Goal: Task Accomplishment & Management: Use online tool/utility

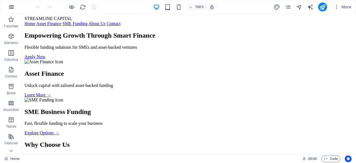
click at [12, 8] on icon "button" at bounding box center [11, 7] width 7 height 7
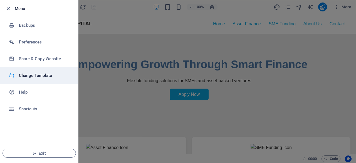
click at [33, 71] on li "Change Template" at bounding box center [39, 75] width 78 height 17
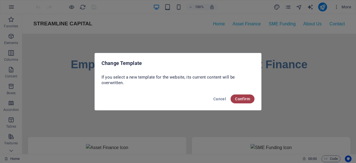
click at [247, 99] on span "Confirm" at bounding box center [242, 99] width 15 height 4
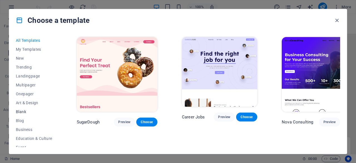
click at [21, 110] on span "Blank" at bounding box center [34, 111] width 36 height 4
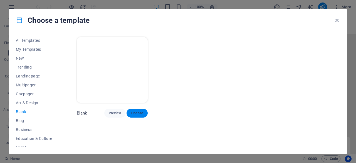
click at [134, 111] on span "Choose" at bounding box center [137, 113] width 12 height 4
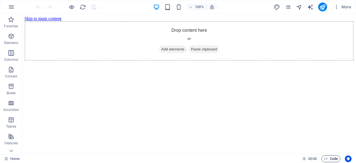
click at [336, 157] on span "Code" at bounding box center [331, 158] width 14 height 7
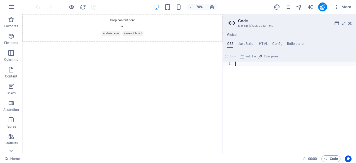
paste textarea "}"
type textarea "}"
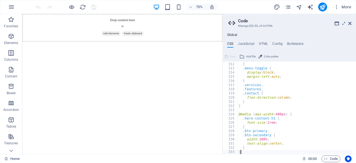
scroll to position [1297, 0]
click at [263, 45] on h4 "HTML" at bounding box center [263, 45] width 9 height 6
type textarea "<a href="#main-content" class="wv-link-content button">Skip to main content</a>"
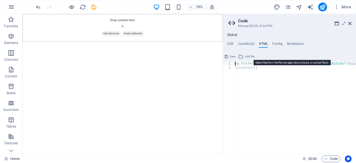
paste textarea
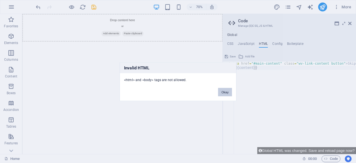
click at [222, 93] on button "Okay" at bounding box center [225, 92] width 14 height 8
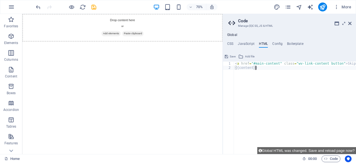
click at [262, 72] on div "< a href = "#main-content" class = "wv-link-content button" > Skip to main cont…" at bounding box center [309, 109] width 150 height 97
paste textarea "<a href="#main-content" class="wv-link-content button">Skip to main content</a>"
type textarea "<a href="#main-content" class="wv-link-content button">Skip to main content</a>"
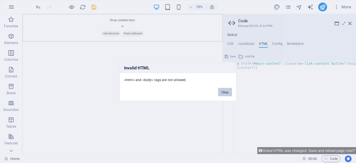
drag, startPoint x: 220, startPoint y: 92, endPoint x: 286, endPoint y: 111, distance: 68.6
click at [220, 92] on button "Okay" at bounding box center [225, 92] width 14 height 8
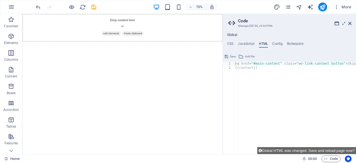
click at [262, 70] on div "< a href = "#main-content" class = "wv-link-content button" > Skip to main cont…" at bounding box center [309, 109] width 150 height 97
paste textarea "<script src="scripts.js"></script>"
type textarea "<script src="scripts.js"></script>"
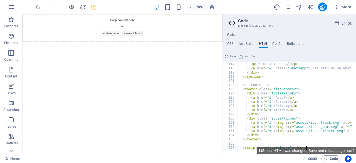
scroll to position [483, 0]
click at [248, 43] on h4 "JavaScript" at bounding box center [246, 45] width 16 height 6
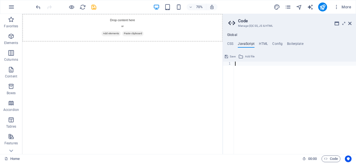
paste textarea "});"
type textarea "});"
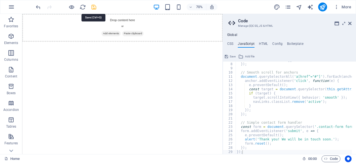
click at [95, 9] on icon "save" at bounding box center [94, 7] width 6 height 6
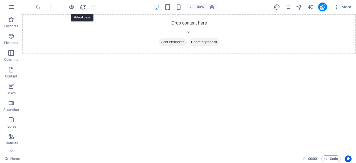
click at [83, 6] on icon "reload" at bounding box center [83, 7] width 6 height 6
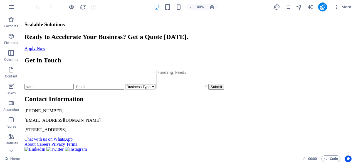
scroll to position [528, 0]
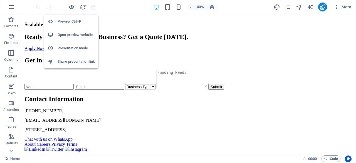
click at [81, 36] on h6 "Open preview website" at bounding box center [76, 34] width 37 height 7
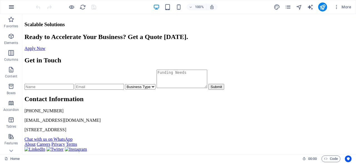
click at [7, 5] on button "button" at bounding box center [11, 6] width 13 height 13
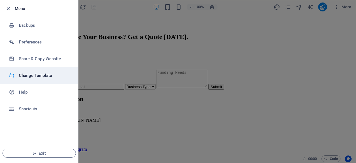
click at [30, 70] on li "Change Template" at bounding box center [39, 75] width 78 height 17
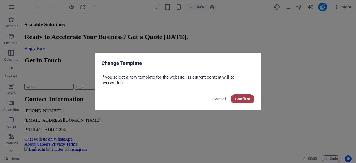
click at [247, 100] on span "Confirm" at bounding box center [242, 99] width 15 height 4
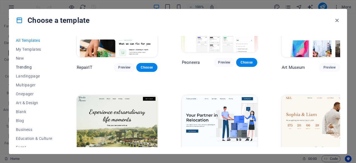
scroll to position [250, 0]
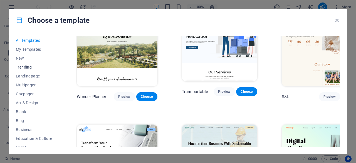
click at [18, 67] on span "Trending" at bounding box center [34, 67] width 36 height 4
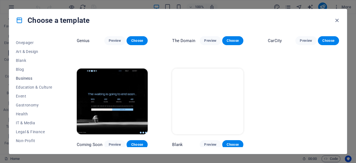
scroll to position [56, 0]
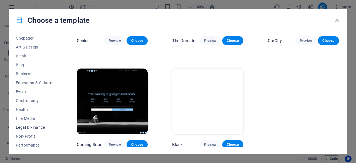
click at [32, 124] on button "Legal & Finance" at bounding box center [34, 127] width 36 height 9
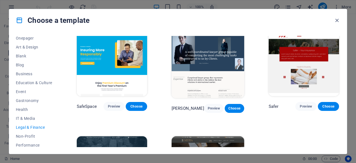
scroll to position [0, 0]
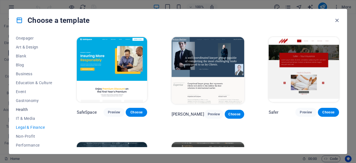
click at [25, 110] on span "Health" at bounding box center [34, 109] width 36 height 4
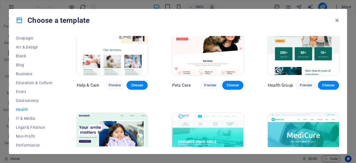
scroll to position [83, 0]
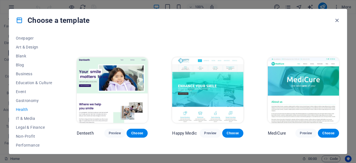
click at [218, 97] on img at bounding box center [207, 90] width 71 height 66
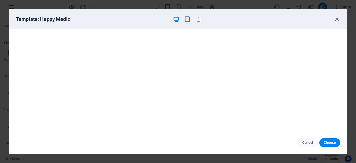
click at [337, 17] on icon "button" at bounding box center [337, 19] width 6 height 6
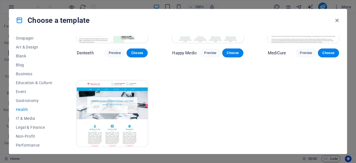
scroll to position [175, 0]
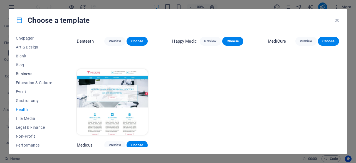
click at [23, 71] on span "Business" at bounding box center [34, 73] width 36 height 4
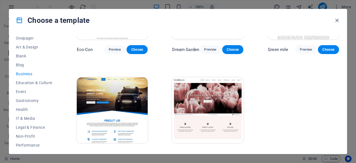
scroll to position [75, 0]
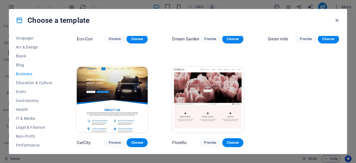
click at [108, 98] on img at bounding box center [112, 100] width 71 height 66
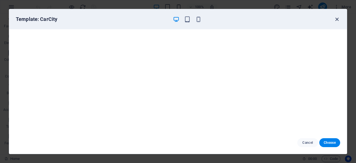
click at [335, 19] on icon "button" at bounding box center [337, 19] width 6 height 6
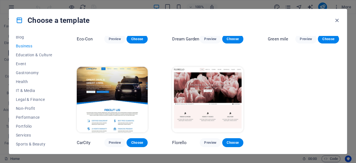
scroll to position [111, 0]
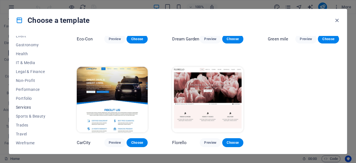
click at [24, 108] on span "Services" at bounding box center [34, 107] width 36 height 4
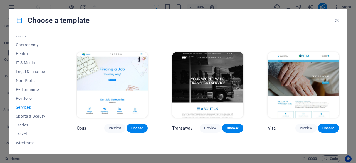
scroll to position [612, 0]
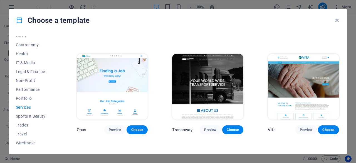
click at [191, 81] on img at bounding box center [207, 87] width 71 height 66
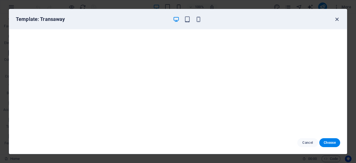
click at [336, 21] on icon "button" at bounding box center [337, 19] width 6 height 6
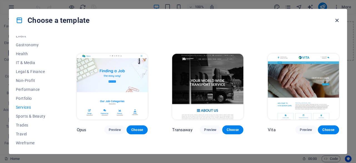
scroll to position [0, 0]
click at [21, 61] on span "IT & Media" at bounding box center [34, 62] width 36 height 4
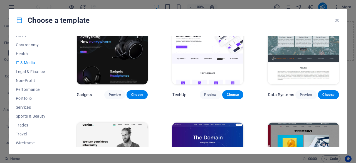
scroll to position [86, 0]
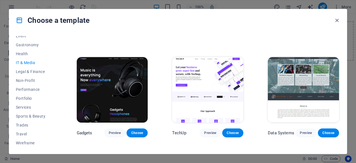
click at [286, 88] on img at bounding box center [303, 90] width 71 height 66
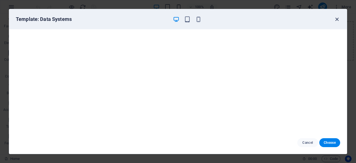
click at [338, 18] on icon "button" at bounding box center [337, 19] width 6 height 6
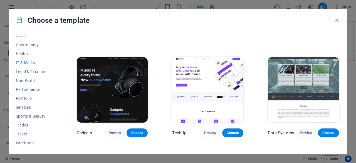
click at [110, 83] on img at bounding box center [112, 90] width 71 height 66
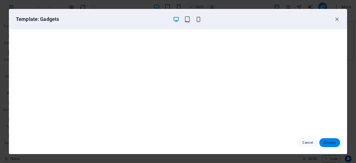
click at [327, 141] on span "Choose" at bounding box center [330, 142] width 12 height 4
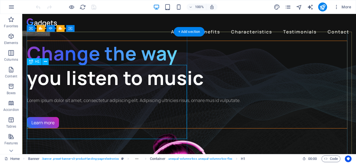
click at [61, 90] on div "Change the way you listen to music" at bounding box center [187, 65] width 320 height 49
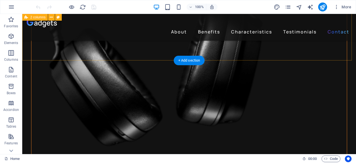
scroll to position [1524, 0]
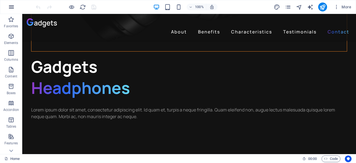
click at [14, 10] on icon "button" at bounding box center [11, 7] width 7 height 7
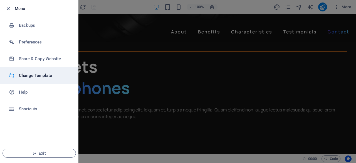
click at [46, 78] on h6 "Change Template" at bounding box center [44, 75] width 51 height 7
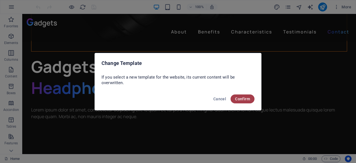
click at [248, 100] on span "Confirm" at bounding box center [242, 99] width 15 height 4
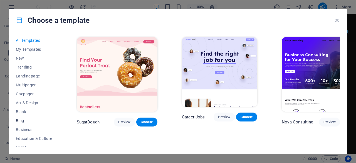
scroll to position [56, 0]
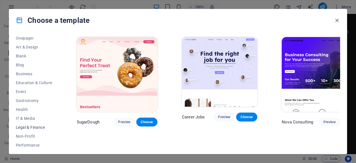
click at [29, 127] on span "Legal & Finance" at bounding box center [34, 127] width 36 height 4
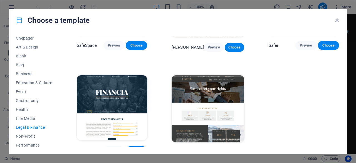
scroll to position [72, 0]
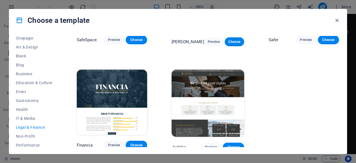
click at [125, 95] on img at bounding box center [112, 102] width 70 height 65
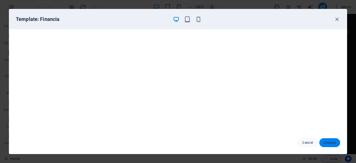
click at [325, 140] on span "Choose" at bounding box center [330, 142] width 12 height 4
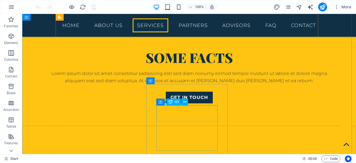
scroll to position [528, 0]
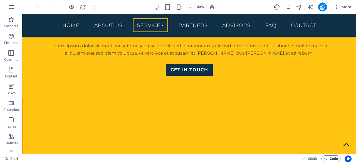
click at [329, 157] on span "Code" at bounding box center [331, 158] width 14 height 7
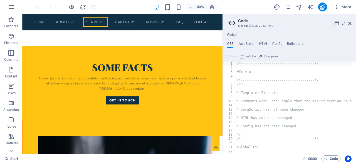
scroll to position [611, 0]
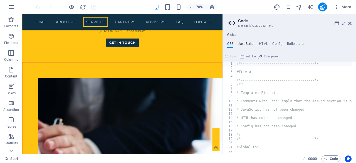
click at [246, 45] on h4 "JavaScript" at bounding box center [246, 45] width 16 height 6
type textarea "/* JS for preset "Menu V2" */"
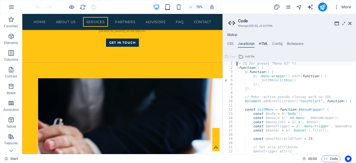
click at [266, 44] on h4 "HTML" at bounding box center [263, 45] width 9 height 6
type textarea "<a href="#main-content" class="wv-link-content button">Skip to main content</a>"
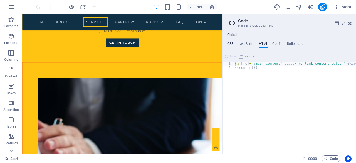
click at [228, 43] on h4 "CSS" at bounding box center [230, 45] width 6 height 6
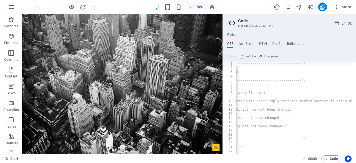
scroll to position [0, 13]
click at [297, 127] on div "/*------------------------------------*\ #Trivia \*----------------------------…" at bounding box center [306, 109] width 167 height 97
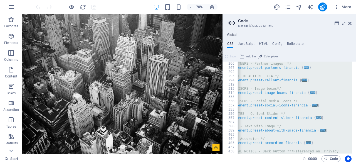
scroll to position [308, 0]
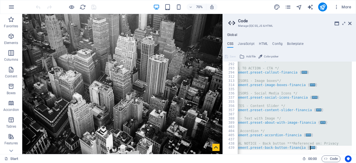
click at [320, 130] on div ".ed-element.preset-partners-financia { ... } /* CALL TO ACTION - CTA */ .ed-ele…" at bounding box center [295, 107] width 114 height 92
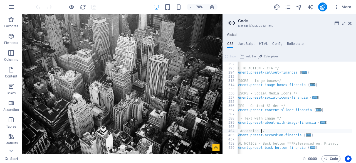
click at [317, 146] on div ".ed-element.preset-partners-financia { ... } /* CALL TO ACTION - CTA */ .ed-ele…" at bounding box center [308, 106] width 167 height 97
type textarea "); }"
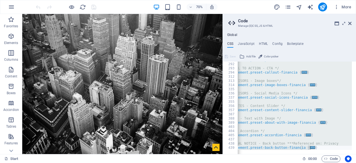
click at [353, 24] on aside "Code Manage (S)CSS, JS & HTML Global CSS JavaScript HTML Config Boilerplate ); …" at bounding box center [290, 84] width 134 height 140
click at [349, 24] on icon at bounding box center [349, 23] width 3 height 4
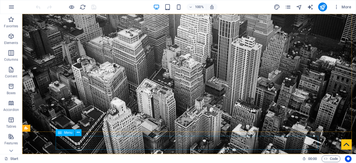
click at [59, 134] on icon at bounding box center [60, 132] width 4 height 7
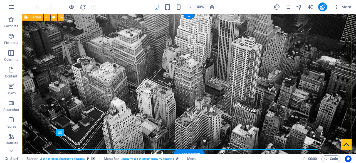
click at [90, 160] on link "Banner . banner .preset-banner-v3-financia" at bounding box center [60, 158] width 69 height 7
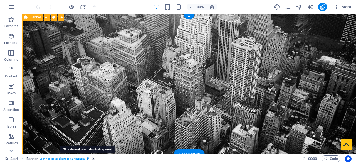
click at [88, 159] on icon "breadcrumb" at bounding box center [88, 158] width 3 height 3
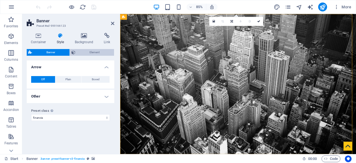
click at [93, 55] on span "Element" at bounding box center [95, 52] width 36 height 7
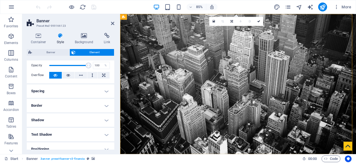
scroll to position [0, 0]
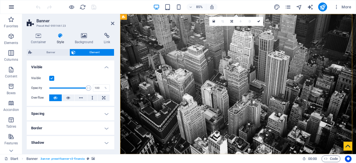
click at [8, 5] on icon "button" at bounding box center [11, 7] width 7 height 7
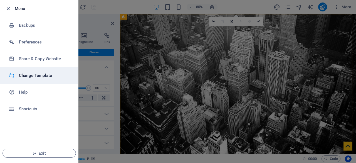
click at [34, 76] on h6 "Change Template" at bounding box center [44, 75] width 51 height 7
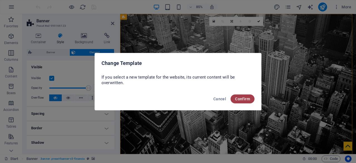
click at [240, 99] on span "Confirm" at bounding box center [242, 99] width 15 height 4
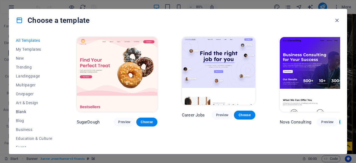
click at [28, 113] on span "Blank" at bounding box center [34, 111] width 36 height 4
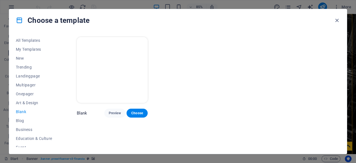
click at [121, 87] on img at bounding box center [112, 70] width 71 height 66
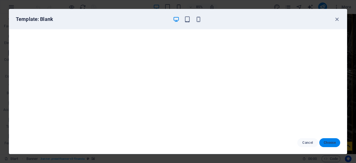
click at [335, 144] on span "Choose" at bounding box center [330, 142] width 12 height 4
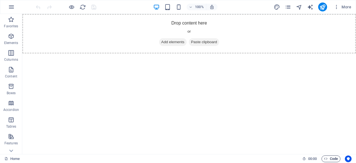
click at [337, 157] on span "Code" at bounding box center [331, 158] width 14 height 7
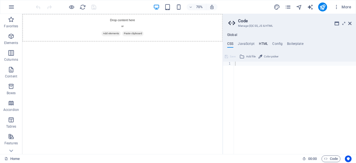
click at [259, 43] on h4 "HTML" at bounding box center [263, 45] width 9 height 6
click at [258, 70] on div "< a href = "#main-content" class = "wv-link-content button" > Skip to main cont…" at bounding box center [309, 109] width 150 height 97
paste textarea "<a href="#main-content" class="wv-link-content button">Skip to main content</a>"
type textarea "<a href="#main-content" class="wv-link-content button">Skip to main content</a>"
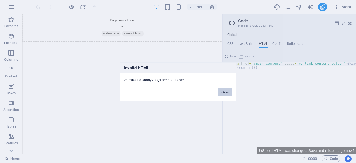
drag, startPoint x: 230, startPoint y: 90, endPoint x: 251, endPoint y: 64, distance: 34.4
click at [230, 90] on button "Okay" at bounding box center [225, 92] width 14 height 8
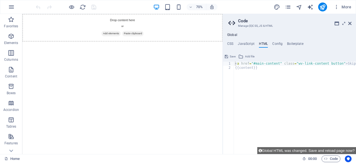
click at [262, 69] on div "< a href = "#main-content" class = "wv-link-content button" > Skip to main cont…" at bounding box center [309, 109] width 150 height 97
paste textarea "<script src="scripts.js"></script>"
type textarea "<script src="scripts.js"></script>"
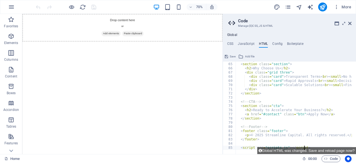
scroll to position [266, 0]
click at [228, 45] on h4 "CSS" at bounding box center [230, 45] width 6 height 6
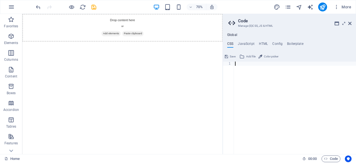
paste textarea ".footer {text-align:center;padding:20px;background:#0F172A;color:#ccc;}"
type textarea ".footer {text-align:center;padding:20px;background:#0F172A;color:#ccc;}"
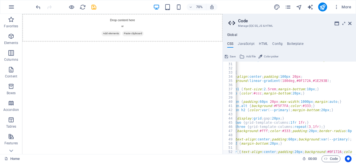
scroll to position [0, 14]
click at [249, 44] on h4 "JavaScript" at bounding box center [246, 45] width 16 height 6
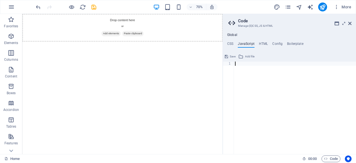
paste textarea "});"
type textarea "});"
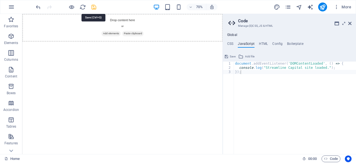
click at [95, 6] on icon "save" at bounding box center [94, 7] width 6 height 6
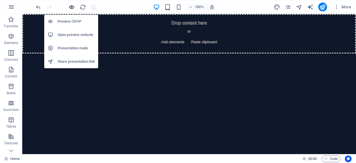
click at [72, 7] on icon "button" at bounding box center [71, 7] width 6 height 6
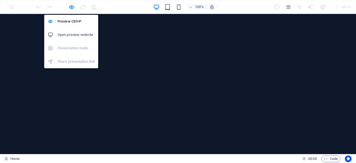
click at [75, 32] on h6 "Open preview website" at bounding box center [76, 34] width 37 height 7
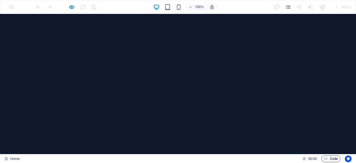
click at [335, 158] on span "Code" at bounding box center [331, 158] width 14 height 7
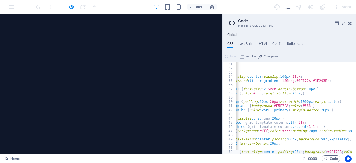
click at [261, 41] on div "Global CSS JavaScript HTML Config Boilerplate .footer {text-align:center;paddin…" at bounding box center [289, 93] width 133 height 121
click at [261, 42] on h4 "HTML" at bounding box center [263, 45] width 9 height 6
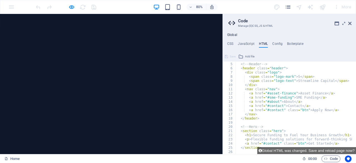
scroll to position [0, 0]
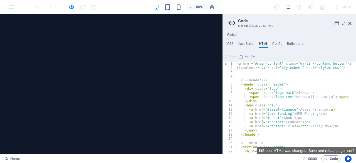
type textarea "<!-- Header -->"
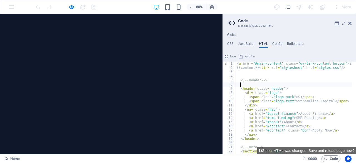
paste textarea "</svg>"
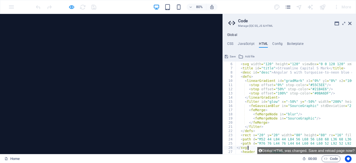
scroll to position [20, 0]
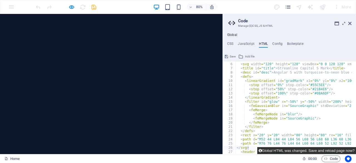
click at [314, 150] on button "Global HTML was changed. Save and reload page now?" at bounding box center [306, 150] width 99 height 7
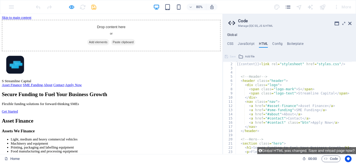
scroll to position [4, 0]
type textarea "<!-- Header -->"
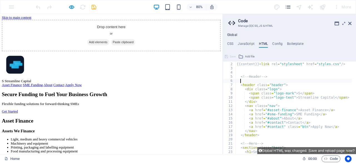
paste textarea "</svg>"
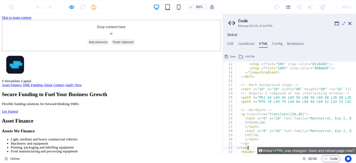
scroll to position [45, 0]
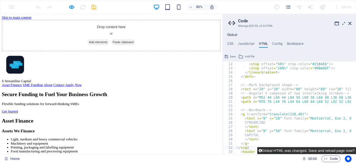
click at [313, 151] on button "Global HTML was changed. Save and reload page now?" at bounding box center [306, 150] width 99 height 7
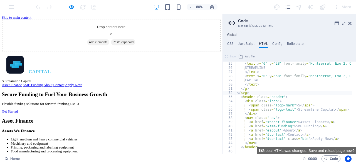
scroll to position [100, 0]
type textarea "<span class="logo-text">Streamline Capital</span>"
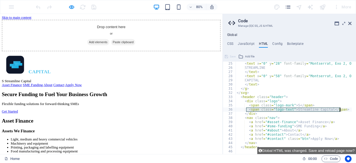
drag, startPoint x: 247, startPoint y: 110, endPoint x: 342, endPoint y: 112, distance: 95.4
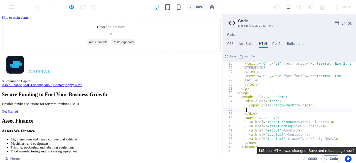
click at [309, 147] on button "Global HTML was changed. Save and reload page now?" at bounding box center [306, 150] width 99 height 7
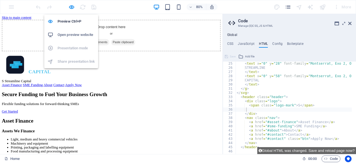
click at [76, 37] on h6 "Open preview website" at bounding box center [76, 34] width 37 height 7
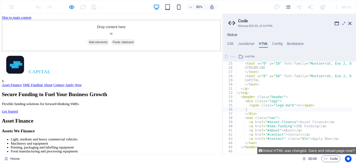
scroll to position [0, 0]
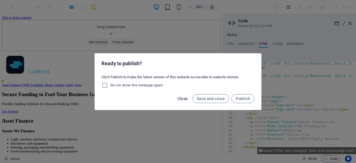
click at [185, 98] on span "Close" at bounding box center [182, 98] width 11 height 4
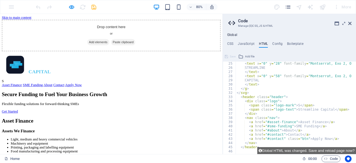
type textarea "</g>"
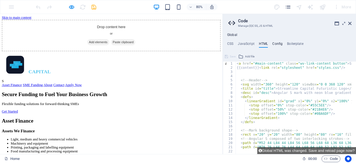
click at [274, 46] on h4 "Config" at bounding box center [277, 45] width 10 height 6
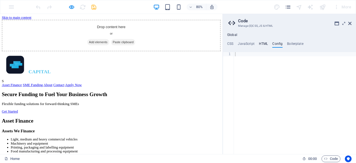
click at [262, 45] on h4 "HTML" at bounding box center [263, 45] width 9 height 6
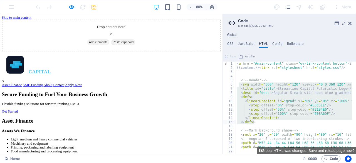
drag, startPoint x: 239, startPoint y: 84, endPoint x: 271, endPoint y: 124, distance: 51.4
type textarea "<!-- Header -->"
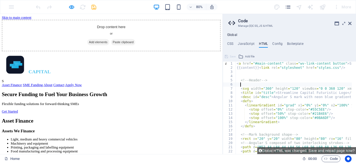
paste textarea "</svg>"
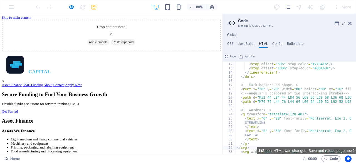
scroll to position [45, 0]
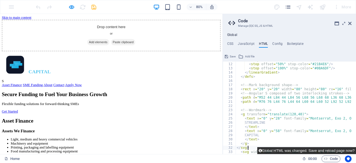
type textarea "</svg>"
click at [310, 152] on button "Global HTML was changed. Save and reload page now?" at bounding box center [306, 150] width 99 height 7
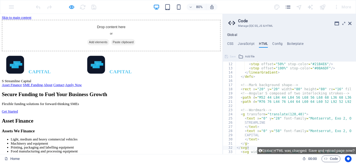
scroll to position [0, 0]
click at [119, 75] on icon at bounding box center [122, 78] width 13 height 7
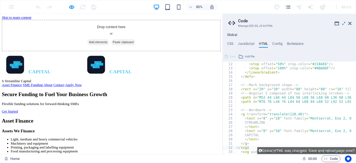
drag, startPoint x: 119, startPoint y: 70, endPoint x: 102, endPoint y: 97, distance: 31.5
click at [102, 97] on header "S Streamline Capital Asset Finance SME Funding About Contact Apply Now" at bounding box center [139, 100] width 274 height 10
click at [116, 75] on icon at bounding box center [122, 78] width 13 height 7
click at [352, 22] on aside "Code Manage (S)CSS, JS & HTML Global CSS JavaScript HTML Config Boilerplate .fo…" at bounding box center [290, 84] width 134 height 140
click at [351, 22] on icon at bounding box center [349, 23] width 3 height 4
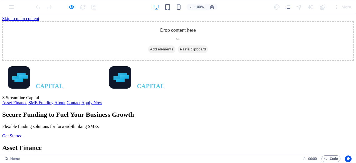
click at [154, 45] on span "Add elements" at bounding box center [162, 49] width 28 height 8
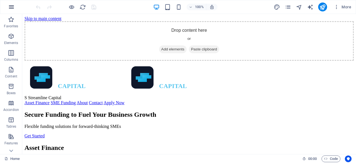
click at [11, 8] on icon "button" at bounding box center [11, 7] width 7 height 7
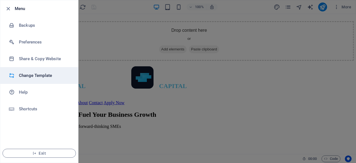
click at [29, 78] on h6 "Change Template" at bounding box center [44, 75] width 51 height 7
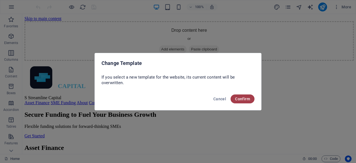
click at [240, 97] on span "Confirm" at bounding box center [242, 99] width 15 height 4
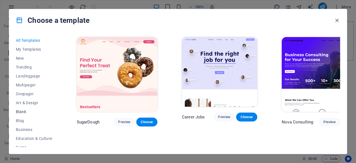
click at [22, 110] on span "Blank" at bounding box center [34, 111] width 36 height 4
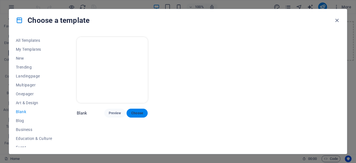
click at [140, 113] on span "Choose" at bounding box center [137, 113] width 12 height 4
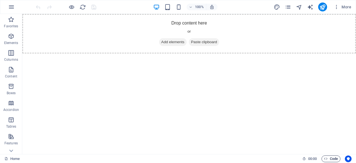
click at [328, 157] on span "Code" at bounding box center [331, 158] width 14 height 7
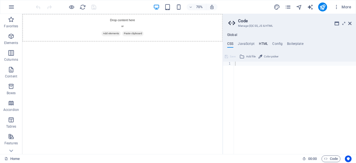
click at [261, 43] on h4 "HTML" at bounding box center [263, 45] width 9 height 6
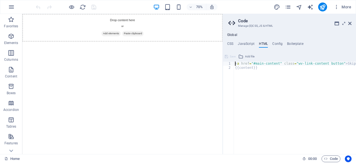
paste textarea "<script src="scripts.js"></script>"
type textarea "<script src="scripts.js"></script><a href="#main-content" class="wv-link-conten…"
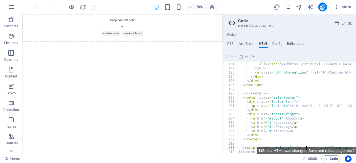
scroll to position [792, 0]
click at [266, 53] on html "Skip to main content Drop content here or Add elements Paste clipboard" at bounding box center [165, 33] width 286 height 39
click at [228, 43] on h4 "CSS" at bounding box center [230, 45] width 6 height 6
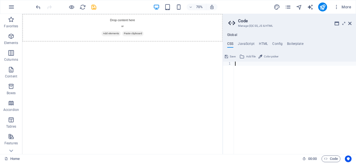
paste textarea "}"
type textarea "}"
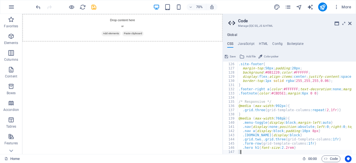
scroll to position [521, 0]
click at [249, 45] on h4 "JavaScript" at bounding box center [246, 45] width 16 height 6
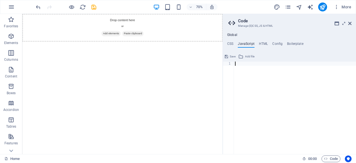
paste textarea "});"
type textarea "});"
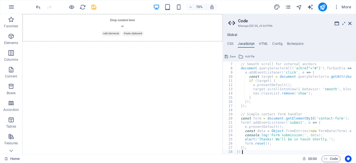
scroll to position [24, 0]
click at [94, 4] on icon "save" at bounding box center [94, 7] width 6 height 6
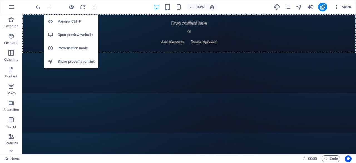
click at [81, 33] on h6 "Open preview website" at bounding box center [76, 34] width 37 height 7
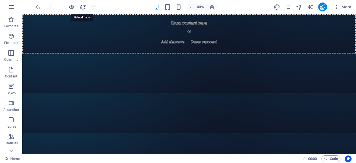
click at [80, 6] on icon "reload" at bounding box center [83, 7] width 6 height 6
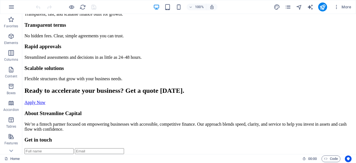
scroll to position [278, 0]
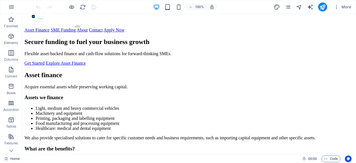
scroll to position [0, 0]
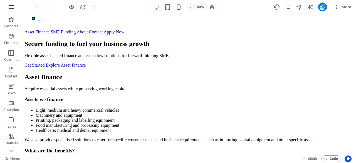
click at [12, 4] on icon "button" at bounding box center [11, 7] width 7 height 7
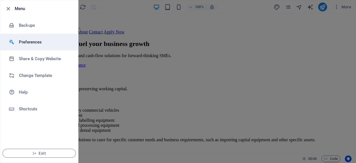
click at [30, 43] on h6 "Preferences" at bounding box center [44, 42] width 51 height 7
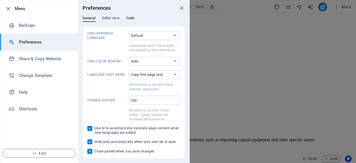
click at [134, 18] on span "Code" at bounding box center [130, 19] width 8 height 8
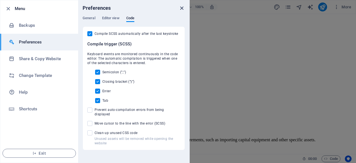
click at [181, 9] on icon "close" at bounding box center [182, 8] width 6 height 6
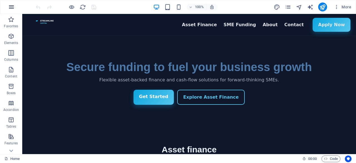
click at [13, 11] on button "button" at bounding box center [11, 6] width 13 height 13
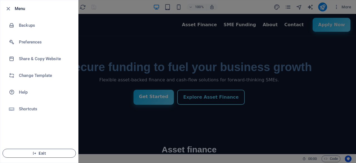
click at [41, 152] on span "Exit" at bounding box center [39, 153] width 64 height 4
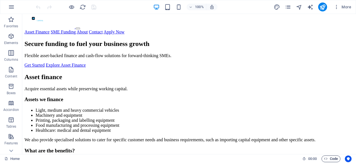
click at [332, 158] on span "Code" at bounding box center [331, 158] width 14 height 7
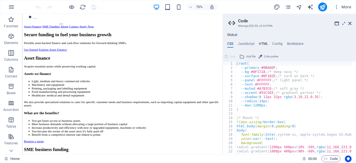
click at [261, 43] on h4 "HTML" at bounding box center [263, 45] width 9 height 6
type textarea "<link rel="stylesheet" href="styles.css"/>"
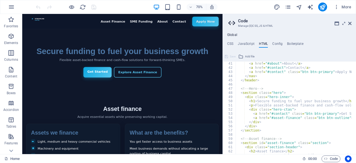
scroll to position [167, 0]
click at [41, 21] on text "STREAMLINE" at bounding box center [47, 21] width 14 height 2
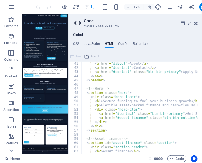
click at [39, 21] on icon "STREAMLINE CAPITAL" at bounding box center [53, 24] width 50 height 12
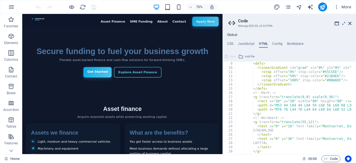
scroll to position [0, 0]
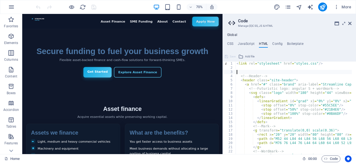
paste textarea "<img src="assets/streamline-logo.svg" alt="Streamline Capital Logo">"
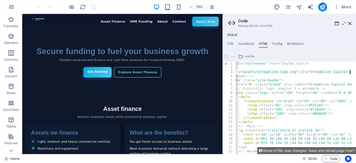
scroll to position [0, 14]
drag, startPoint x: 253, startPoint y: 71, endPoint x: 242, endPoint y: 72, distance: 11.1
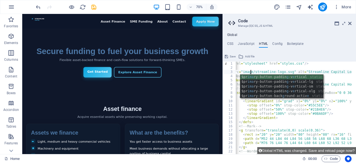
scroll to position [0, 2]
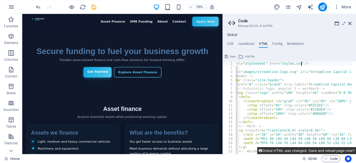
type textarea "<link rel="stylesheet" href="styles.css"/>"
click at [312, 150] on button "Global HTML was changed. Save and reload page now?" at bounding box center [306, 150] width 99 height 7
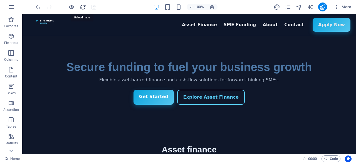
click at [84, 6] on icon "reload" at bounding box center [83, 7] width 6 height 6
click at [83, 7] on icon "reload" at bounding box center [83, 7] width 6 height 6
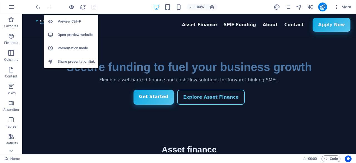
click at [71, 37] on h6 "Open preview website" at bounding box center [76, 34] width 37 height 7
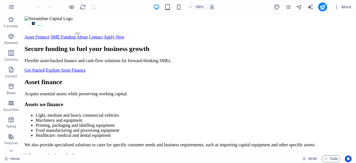
scroll to position [0, 0]
click at [332, 159] on span "Code" at bounding box center [331, 158] width 14 height 7
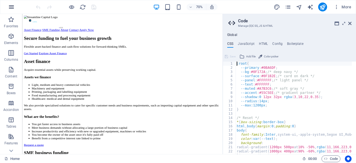
click at [12, 6] on icon "button" at bounding box center [11, 7] width 7 height 7
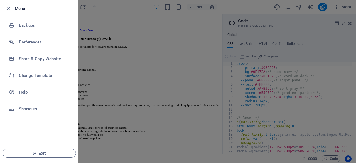
drag, startPoint x: 38, startPoint y: 152, endPoint x: 196, endPoint y: 25, distance: 203.3
click at [38, 152] on span "Exit" at bounding box center [39, 153] width 64 height 4
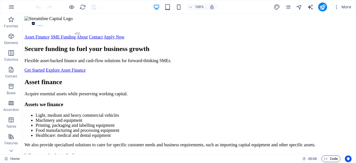
click at [338, 159] on button "Code" at bounding box center [331, 158] width 19 height 7
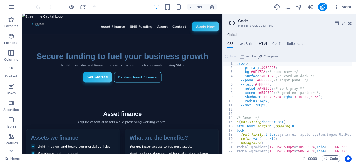
click at [262, 44] on h4 "HTML" at bounding box center [263, 45] width 9 height 6
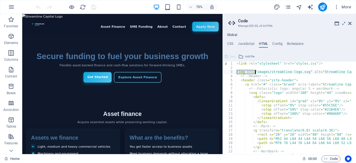
drag, startPoint x: 236, startPoint y: 71, endPoint x: 256, endPoint y: 71, distance: 19.2
type textarea "<img src="images/streamline-logo.svg" alt="Streamline Capital Logo">"
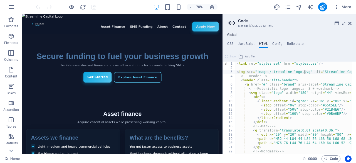
click at [304, 73] on div "< link rel = "stylesheet" href = "styles.css" /> < img src = "images/streamline…" at bounding box center [294, 107] width 116 height 92
drag, startPoint x: 304, startPoint y: 73, endPoint x: 256, endPoint y: 71, distance: 47.6
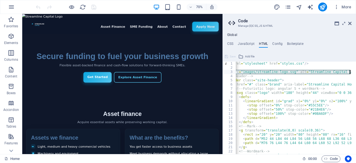
scroll to position [0, 14]
drag, startPoint x: 236, startPoint y: 72, endPoint x: 355, endPoint y: 71, distance: 118.8
click at [355, 71] on div "<img src="images/streamline-logo.svg" alt="Streamline Capital Logo"> 1 2 3 4 5 …" at bounding box center [289, 107] width 133 height 92
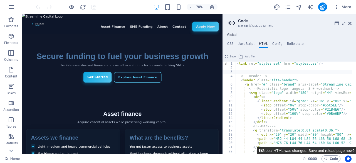
click at [314, 149] on button "Global HTML was changed. Save and reload page now?" at bounding box center [306, 150] width 99 height 7
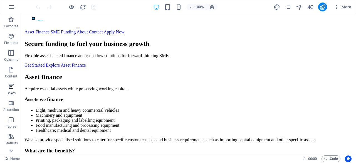
click at [13, 86] on icon "button" at bounding box center [11, 86] width 7 height 7
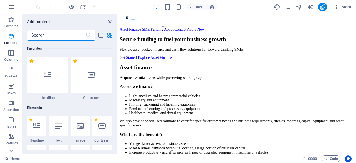
scroll to position [1534, 0]
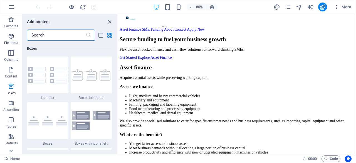
click at [8, 44] on p "Elements" at bounding box center [11, 43] width 14 height 4
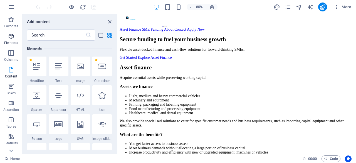
scroll to position [59, 0]
click at [80, 70] on icon at bounding box center [80, 66] width 7 height 7
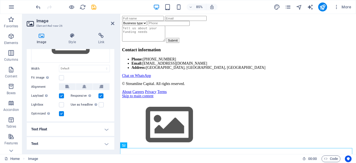
scroll to position [0, 0]
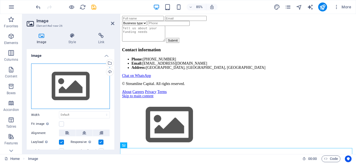
click at [74, 84] on div "Drag files here, click to choose files or select files from Files or our free s…" at bounding box center [70, 86] width 79 height 46
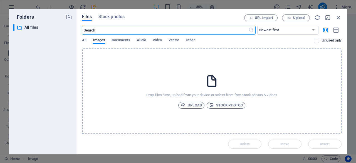
scroll to position [373, 0]
click at [187, 102] on span "Upload" at bounding box center [191, 105] width 21 height 7
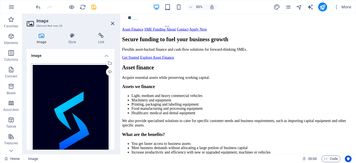
scroll to position [83, 0]
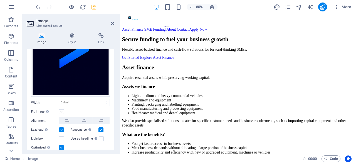
click at [63, 109] on label at bounding box center [61, 111] width 5 height 5
click at [0, 0] on input "Fit image Automatically fit image to a fixed width and height" at bounding box center [0, 0] width 0 height 0
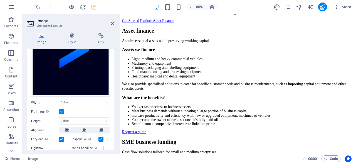
scroll to position [33, 0]
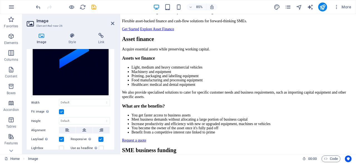
drag, startPoint x: 186, startPoint y: 83, endPoint x: 144, endPoint y: 22, distance: 74.0
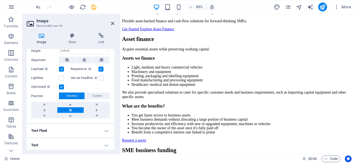
scroll to position [98, 0]
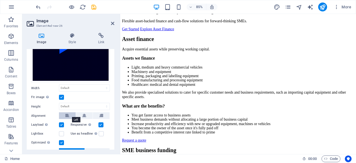
click at [70, 112] on button at bounding box center [67, 115] width 17 height 7
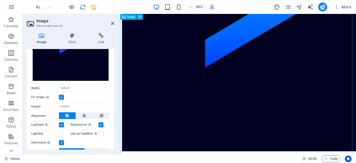
scroll to position [844, 0]
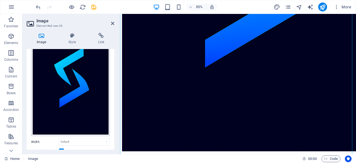
scroll to position [14, 0]
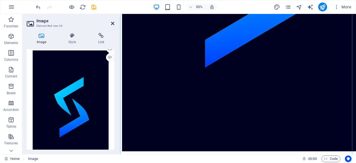
click at [112, 23] on icon at bounding box center [112, 23] width 3 height 4
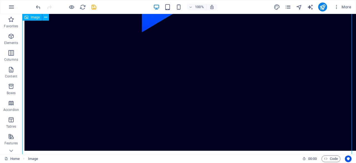
scroll to position [885, 0]
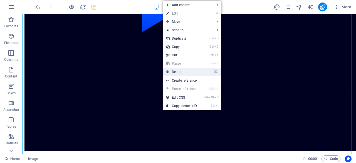
click at [177, 70] on link "⌦ Delete" at bounding box center [181, 72] width 37 height 8
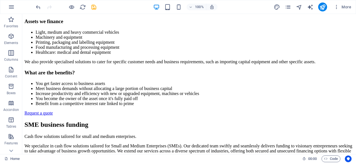
scroll to position [0, 0]
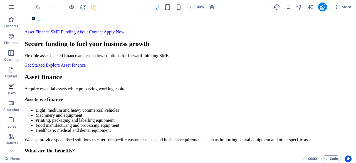
click at [13, 87] on icon "button" at bounding box center [11, 86] width 7 height 7
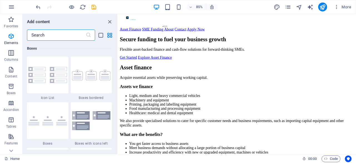
scroll to position [1534, 0]
click at [7, 27] on p "Favorites" at bounding box center [11, 26] width 14 height 4
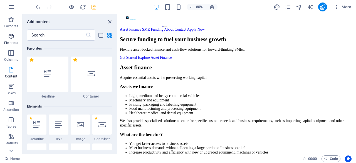
click at [15, 40] on span "Elements" at bounding box center [11, 39] width 22 height 13
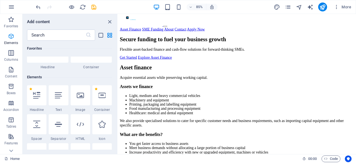
scroll to position [59, 0]
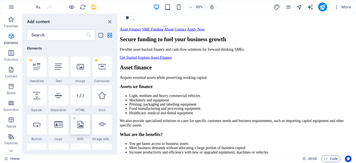
click at [77, 126] on div at bounding box center [80, 124] width 19 height 20
select select "xMidYMid"
select select "px"
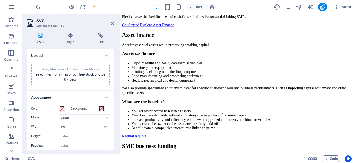
scroll to position [0, 0]
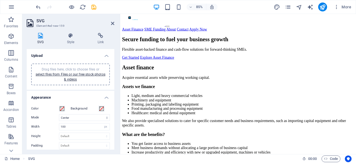
drag, startPoint x: 172, startPoint y: 158, endPoint x: 152, endPoint y: 39, distance: 120.9
click at [71, 38] on icon at bounding box center [70, 36] width 28 height 6
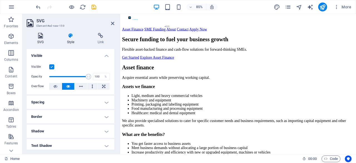
click at [42, 39] on h4 "SVG" at bounding box center [42, 39] width 30 height 12
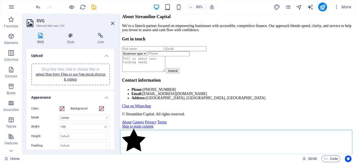
scroll to position [613, 0]
click at [137, 128] on icon at bounding box center [138, 126] width 3 height 5
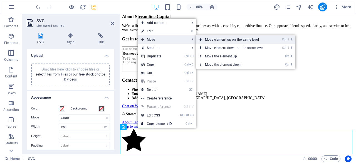
click at [216, 40] on link "Ctrl ⇧ ⬆ Move element up on the same level" at bounding box center [235, 39] width 78 height 8
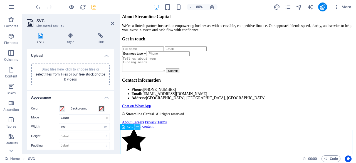
click at [135, 125] on button at bounding box center [138, 127] width 6 height 6
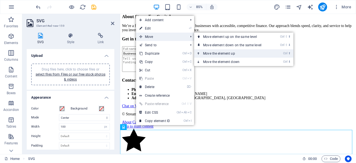
click at [212, 54] on link "Ctrl ⬆ Move the element up" at bounding box center [233, 53] width 78 height 8
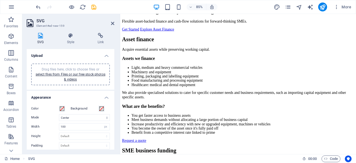
scroll to position [0, 0]
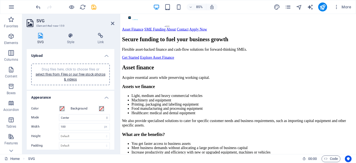
drag, startPoint x: 253, startPoint y: 141, endPoint x: 137, endPoint y: 44, distance: 151.3
click at [112, 24] on icon at bounding box center [112, 23] width 3 height 4
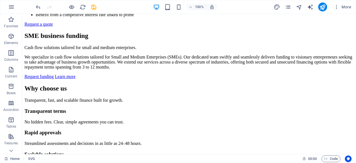
scroll to position [167, 0]
click at [9, 70] on icon "button" at bounding box center [11, 69] width 7 height 7
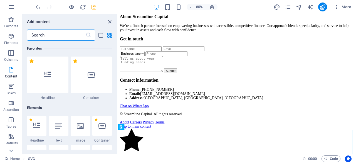
scroll to position [973, 0]
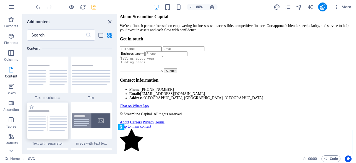
click at [41, 128] on img at bounding box center [47, 120] width 39 height 21
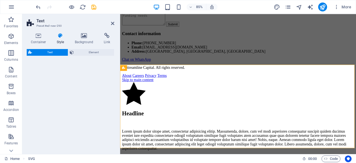
select select "rem"
select select "px"
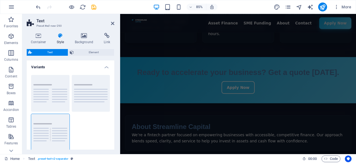
scroll to position [377, 0]
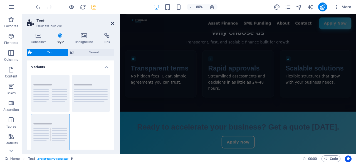
click at [113, 22] on icon at bounding box center [112, 23] width 3 height 4
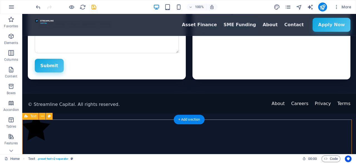
scroll to position [728, 0]
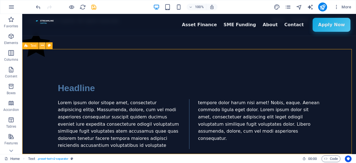
click at [43, 48] on icon at bounding box center [42, 46] width 3 height 6
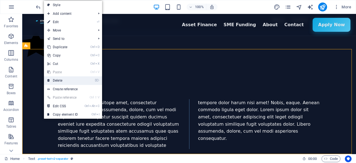
click at [70, 83] on link "⌦ Delete" at bounding box center [62, 80] width 37 height 8
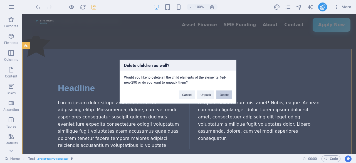
click at [224, 95] on button "Delete" at bounding box center [224, 94] width 16 height 8
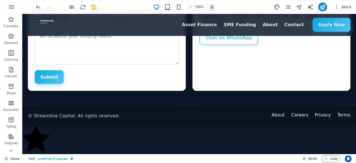
scroll to position [624, 0]
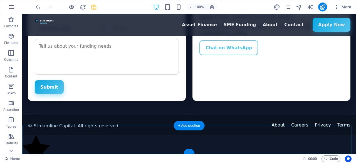
drag, startPoint x: 190, startPoint y: 150, endPoint x: 72, endPoint y: 137, distance: 119.3
click at [190, 150] on div "+" at bounding box center [189, 151] width 11 height 5
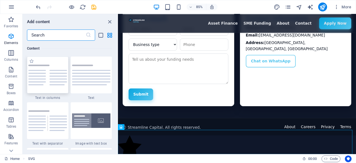
scroll to position [606, 0]
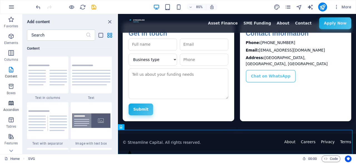
click at [12, 105] on icon "button" at bounding box center [11, 103] width 7 height 7
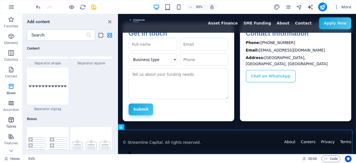
scroll to position [1776, 0]
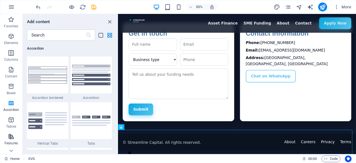
click at [11, 139] on icon "button" at bounding box center [11, 136] width 7 height 7
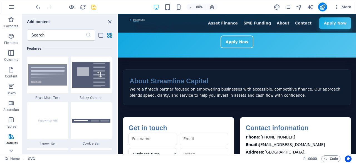
scroll to position [495, 0]
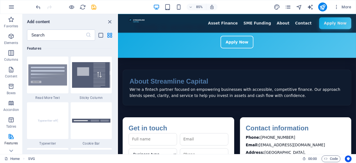
click at [189, 142] on h3 "Get in touch" at bounding box center [188, 148] width 117 height 12
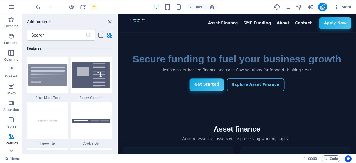
scroll to position [0, 0]
drag, startPoint x: 139, startPoint y: 24, endPoint x: 129, endPoint y: 47, distance: 24.5
click at [129, 47] on section "Secure funding to fuel your business growth Flexible asset-backed finance and c…" at bounding box center [258, 82] width 280 height 93
click at [10, 73] on span "Content" at bounding box center [11, 72] width 22 height 13
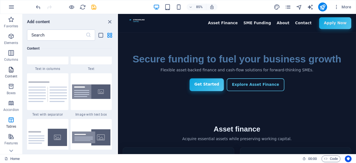
scroll to position [973, 0]
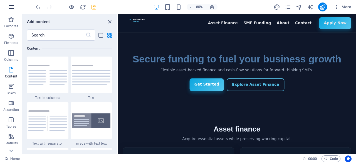
click at [11, 4] on icon "button" at bounding box center [11, 7] width 7 height 7
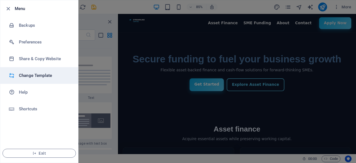
click at [41, 78] on h6 "Change Template" at bounding box center [44, 75] width 51 height 7
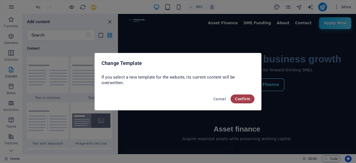
click at [239, 99] on span "Confirm" at bounding box center [242, 99] width 15 height 4
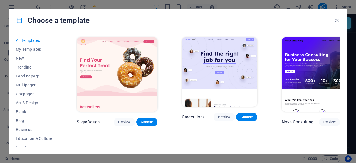
click at [18, 110] on span "Blank" at bounding box center [34, 111] width 36 height 4
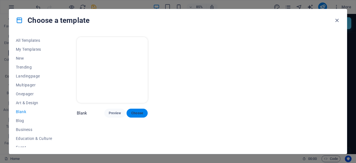
click at [142, 112] on span "Choose" at bounding box center [137, 113] width 12 height 4
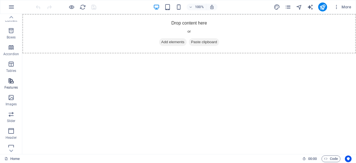
scroll to position [83, 0]
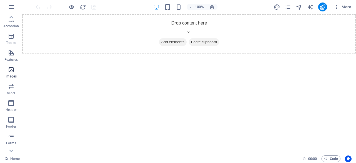
drag, startPoint x: 9, startPoint y: 72, endPoint x: 35, endPoint y: 57, distance: 29.8
click at [9, 72] on icon "button" at bounding box center [11, 69] width 7 height 7
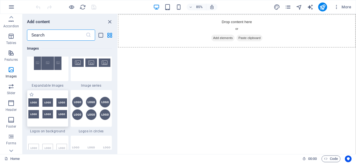
scroll to position [3043, 0]
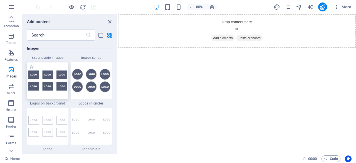
click at [50, 83] on img at bounding box center [47, 80] width 39 height 20
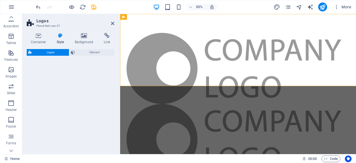
select select "rem"
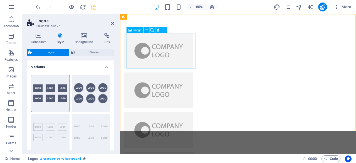
click at [134, 29] on span "Image" at bounding box center [138, 30] width 8 height 3
click at [144, 30] on button at bounding box center [147, 30] width 6 height 6
click at [159, 29] on icon at bounding box center [158, 30] width 3 height 5
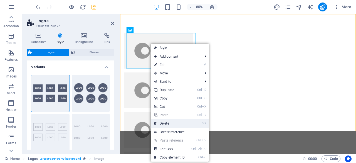
click at [171, 125] on link "⌦ Delete" at bounding box center [169, 123] width 37 height 8
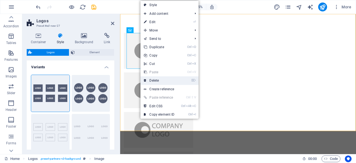
click at [156, 80] on link "⌦ Delete" at bounding box center [158, 80] width 37 height 8
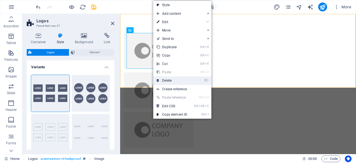
click at [176, 82] on link "⌦ Delete" at bounding box center [171, 80] width 37 height 8
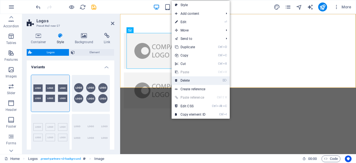
click at [186, 80] on link "⌦ Delete" at bounding box center [190, 80] width 37 height 8
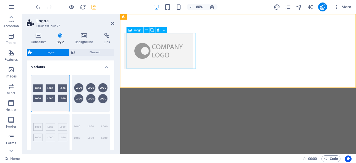
click at [171, 63] on figure at bounding box center [165, 57] width 81 height 42
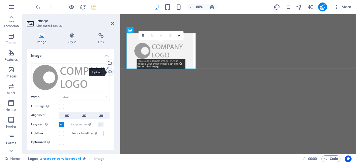
click at [110, 71] on div "Upload" at bounding box center [109, 72] width 8 height 8
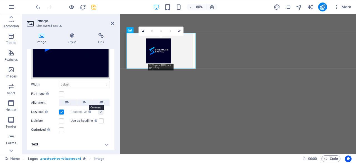
scroll to position [36, 0]
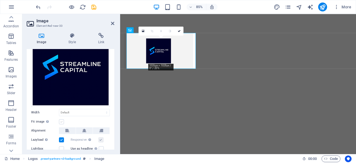
click at [63, 121] on label at bounding box center [61, 121] width 5 height 5
click at [0, 0] on input "Fit image Automatically fit image to a fixed width and height" at bounding box center [0, 0] width 0 height 0
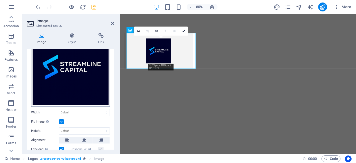
scroll to position [8, 0]
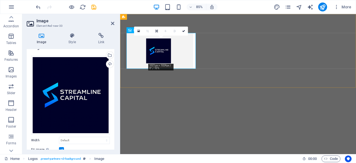
click at [176, 59] on figure at bounding box center [165, 57] width 81 height 42
click at [156, 28] on link at bounding box center [156, 30] width 9 height 9
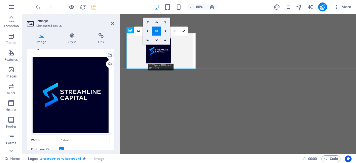
click at [165, 23] on icon at bounding box center [166, 22] width 4 height 4
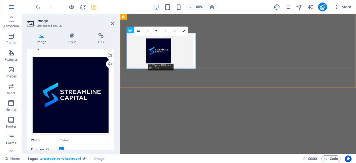
click at [176, 46] on figure at bounding box center [165, 57] width 81 height 42
click at [157, 30] on icon at bounding box center [157, 31] width 4 height 4
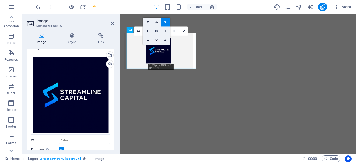
click at [158, 29] on icon at bounding box center [156, 30] width 3 height 3
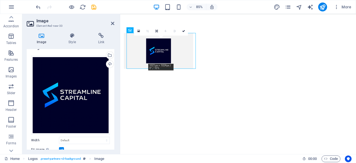
drag, startPoint x: 166, startPoint y: 50, endPoint x: 132, endPoint y: 47, distance: 34.1
click at [132, 47] on figure at bounding box center [165, 57] width 81 height 42
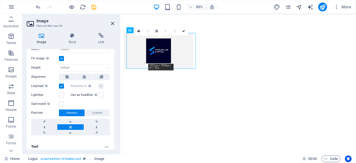
scroll to position [101, 0]
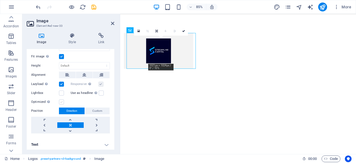
click at [60, 99] on label at bounding box center [61, 101] width 5 height 5
click at [0, 0] on input "Optimized Images are compressed to improve page speed." at bounding box center [0, 0] width 0 height 0
click at [163, 31] on icon at bounding box center [162, 30] width 3 height 3
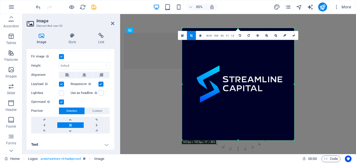
click at [220, 68] on div at bounding box center [238, 84] width 112 height 112
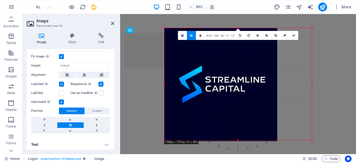
drag, startPoint x: 294, startPoint y: 28, endPoint x: 335, endPoint y: 14, distance: 44.0
click at [335, 14] on div "Placeholder Logos Image Image Image Image Image Image 180 170 160 150 140 130 1…" at bounding box center [238, 84] width 236 height 140
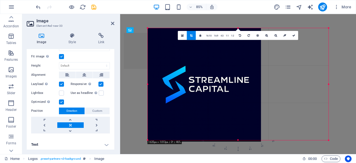
drag, startPoint x: 182, startPoint y: 84, endPoint x: 102, endPoint y: 82, distance: 80.1
click at [102, 82] on div "Image Element #ed-new-33 Image Style Link Image Drag files here, click to choos…" at bounding box center [189, 84] width 334 height 140
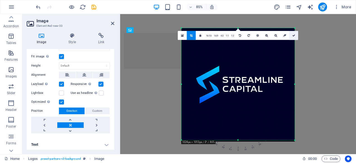
click at [296, 33] on link at bounding box center [293, 35] width 9 height 9
type input "479"
select select "px"
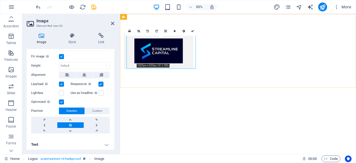
click at [178, 61] on figure at bounding box center [165, 57] width 81 height 42
drag, startPoint x: 161, startPoint y: 55, endPoint x: 133, endPoint y: 52, distance: 28.0
click at [133, 52] on figure at bounding box center [165, 57] width 81 height 42
click at [267, 70] on div at bounding box center [259, 57] width 278 height 87
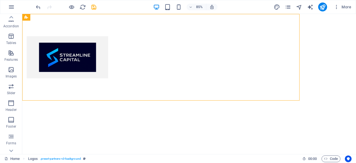
click at [162, 100] on html "Skip to main content" at bounding box center [189, 57] width 334 height 87
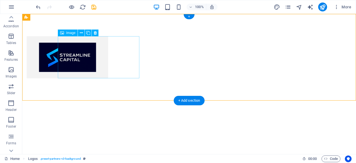
click at [108, 64] on figure at bounding box center [67, 57] width 81 height 42
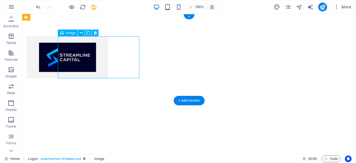
click at [108, 64] on figure at bounding box center [67, 57] width 81 height 42
select select "px"
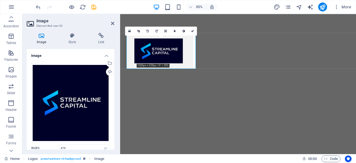
click at [110, 24] on header "Image Element #ed-new-33" at bounding box center [71, 21] width 88 height 14
click at [112, 24] on icon at bounding box center [112, 23] width 3 height 4
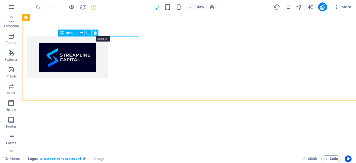
click at [96, 35] on icon at bounding box center [95, 33] width 3 height 6
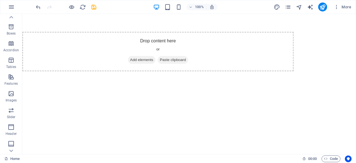
scroll to position [55, 0]
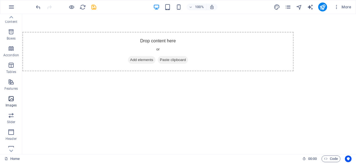
click at [11, 102] on span "Images" at bounding box center [11, 101] width 22 height 13
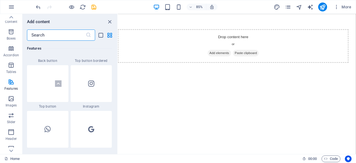
scroll to position [2653, 0]
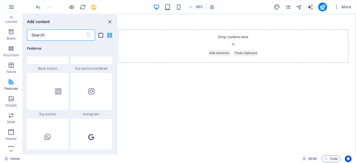
click at [101, 36] on icon "list-view" at bounding box center [101, 35] width 6 height 6
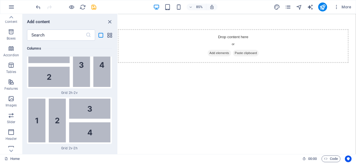
scroll to position [0, 0]
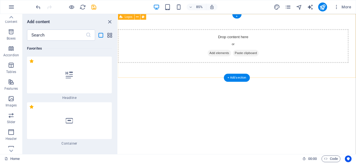
click at [239, 61] on span "Add elements" at bounding box center [238, 60] width 28 height 8
click at [126, 16] on span "Logos" at bounding box center [129, 16] width 8 height 3
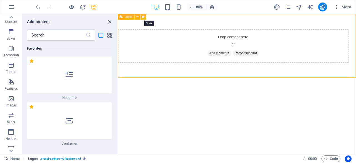
click at [146, 18] on button at bounding box center [143, 17] width 6 height 6
select select "rem"
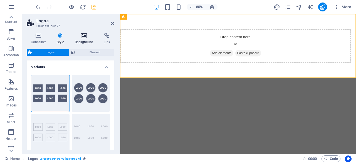
click at [85, 38] on icon at bounding box center [84, 36] width 27 height 6
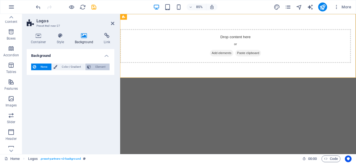
click at [90, 64] on icon at bounding box center [89, 66] width 4 height 7
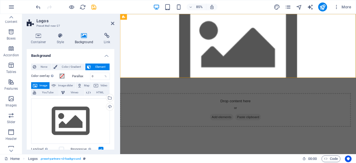
click at [156, 103] on html "Skip to main content Drop content here or Add elements Paste clipboard" at bounding box center [259, 89] width 278 height 150
click at [113, 22] on icon at bounding box center [112, 23] width 3 height 4
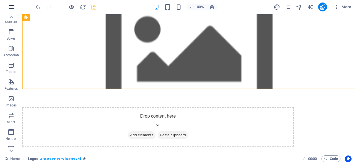
click at [11, 6] on icon "button" at bounding box center [11, 7] width 7 height 7
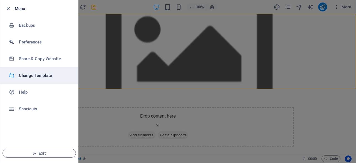
click at [35, 74] on h6 "Change Template" at bounding box center [44, 75] width 51 height 7
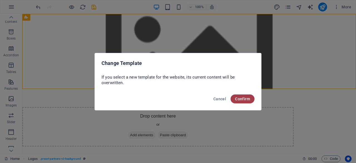
click at [243, 95] on button "Confirm" at bounding box center [243, 98] width 24 height 9
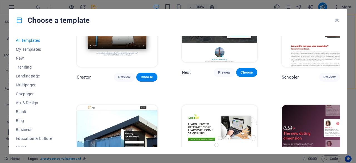
scroll to position [5785, 0]
click at [21, 60] on button "New" at bounding box center [34, 58] width 36 height 9
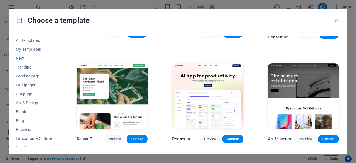
scroll to position [0, 0]
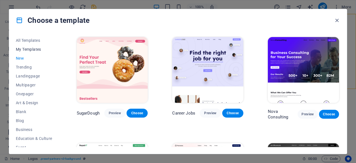
click at [31, 50] on span "My Templates" at bounding box center [34, 49] width 36 height 4
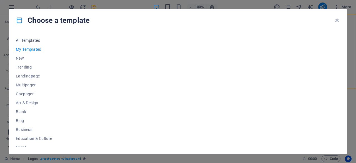
click at [28, 41] on span "All Templates" at bounding box center [34, 40] width 36 height 4
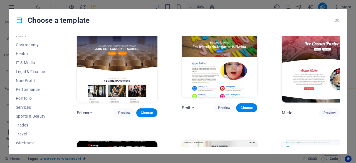
scroll to position [3477, 0]
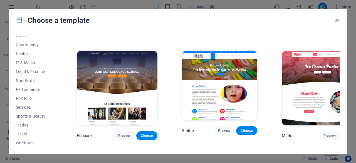
click at [339, 19] on icon "button" at bounding box center [337, 20] width 6 height 6
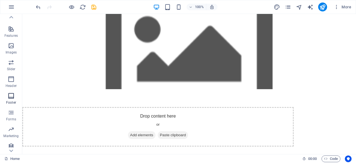
scroll to position [110, 0]
click at [13, 9] on icon "button" at bounding box center [11, 7] width 7 height 7
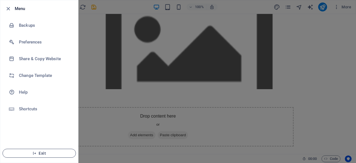
click at [35, 153] on icon "button" at bounding box center [35, 153] width 4 height 4
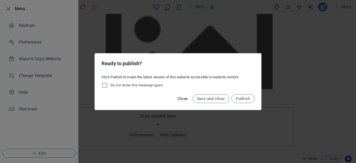
click at [180, 100] on span "Close" at bounding box center [182, 98] width 11 height 4
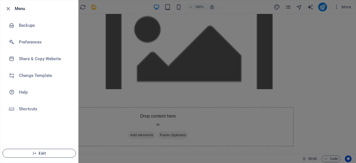
click at [39, 152] on span "Exit" at bounding box center [39, 153] width 64 height 4
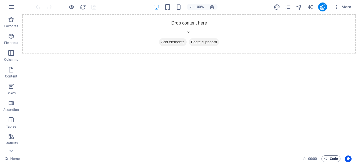
click at [332, 158] on span "Code" at bounding box center [331, 158] width 14 height 7
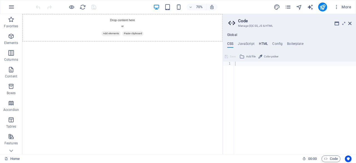
click at [262, 45] on h4 "HTML" at bounding box center [263, 45] width 9 height 6
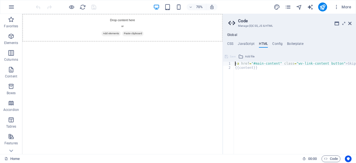
paste textarea "<script src="scripts.js"></script>"
type textarea "<script src="scripts.js"></script><a href="#main-content" class="wv-link-conten…"
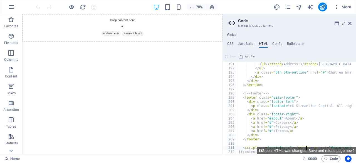
scroll to position [792, 0]
click at [231, 44] on h4 "CSS" at bounding box center [230, 45] width 6 height 6
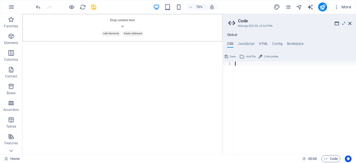
paste textarea "}"
type textarea "}"
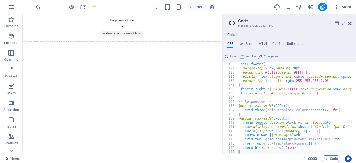
scroll to position [521, 0]
click at [243, 45] on h4 "JavaScript" at bounding box center [246, 45] width 16 height 6
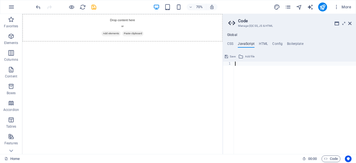
paste textarea "});"
type textarea "});"
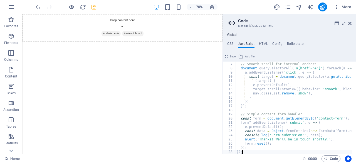
scroll to position [24, 0]
click at [92, 7] on icon "save" at bounding box center [94, 7] width 6 height 6
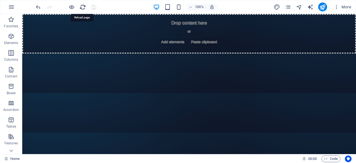
click at [85, 6] on icon "reload" at bounding box center [83, 7] width 6 height 6
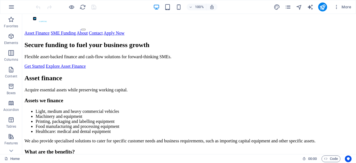
scroll to position [0, 0]
click at [46, 20] on text "STREAMLINE" at bounding box center [47, 19] width 16 height 3
drag, startPoint x: 46, startPoint y: 21, endPoint x: 43, endPoint y: 21, distance: 3.6
click at [43, 20] on text "STREAMLINE" at bounding box center [47, 19] width 16 height 3
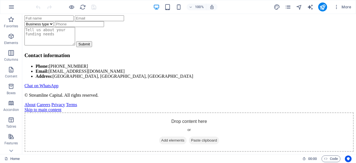
scroll to position [556, 0]
click at [58, 88] on link "Chat on WhatsApp" at bounding box center [41, 85] width 34 height 5
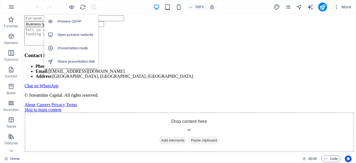
click at [78, 36] on h6 "Open preview website" at bounding box center [76, 34] width 37 height 7
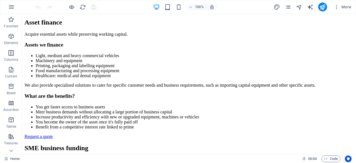
scroll to position [0, 0]
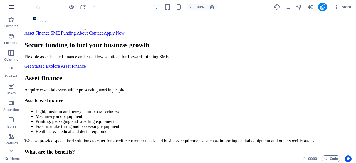
click at [11, 5] on icon "button" at bounding box center [11, 7] width 7 height 7
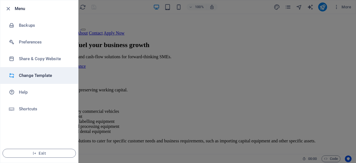
click at [32, 71] on li "Change Template" at bounding box center [39, 75] width 78 height 17
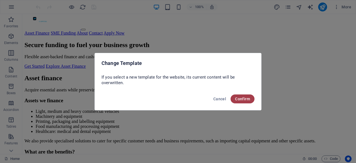
click at [238, 100] on span "Confirm" at bounding box center [242, 99] width 15 height 4
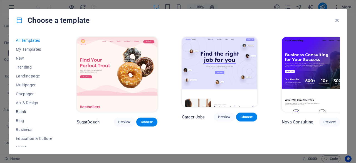
click at [17, 112] on span "Blank" at bounding box center [34, 111] width 36 height 4
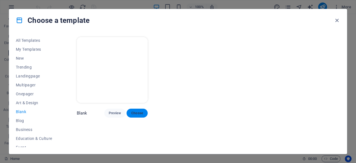
click at [140, 113] on span "Choose" at bounding box center [137, 113] width 12 height 4
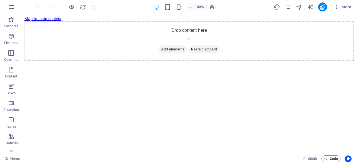
click at [335, 159] on span "Code" at bounding box center [331, 158] width 14 height 7
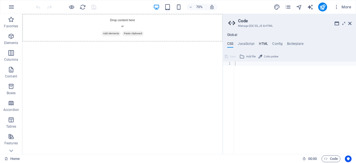
click at [262, 45] on h4 "HTML" at bounding box center [263, 45] width 9 height 6
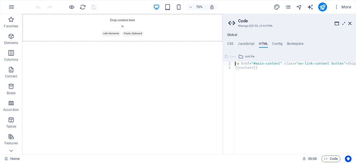
paste textarea "</footer>"
type textarea "</footer><a href="#main-content" class="wv-link-content button">Skip to main co…"
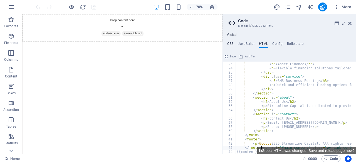
click at [230, 42] on h4 "CSS" at bounding box center [230, 45] width 6 height 6
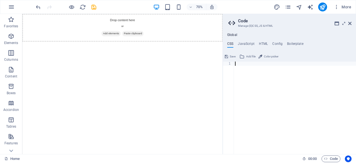
paste textarea "}"
type textarea "}"
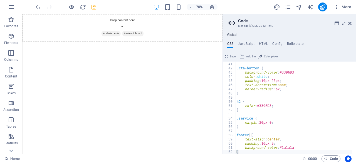
scroll to position [166, 0]
click at [90, 6] on div at bounding box center [66, 7] width 62 height 9
click at [96, 7] on icon "save" at bounding box center [94, 7] width 6 height 6
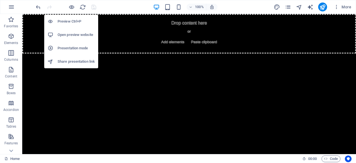
click at [71, 34] on h6 "Open preview website" at bounding box center [76, 34] width 37 height 7
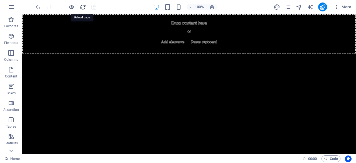
click at [81, 6] on icon "reload" at bounding box center [83, 7] width 6 height 6
